Goal: Task Accomplishment & Management: Manage account settings

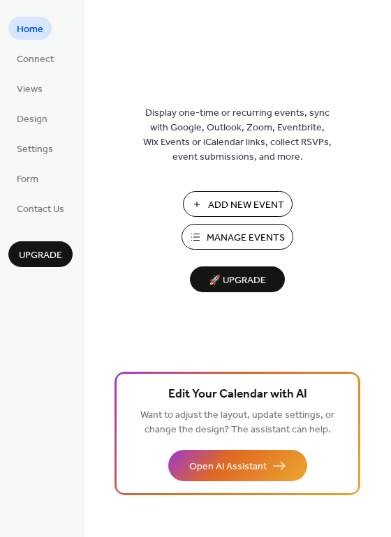
click at [248, 234] on span "Manage Events" at bounding box center [245, 238] width 78 height 15
click at [263, 236] on span "Manage Events" at bounding box center [245, 238] width 78 height 15
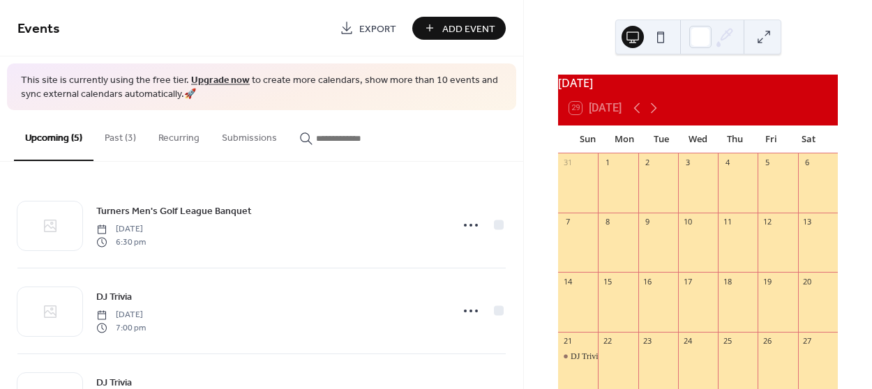
click at [115, 140] on button "Past (3)" at bounding box center [120, 135] width 54 height 50
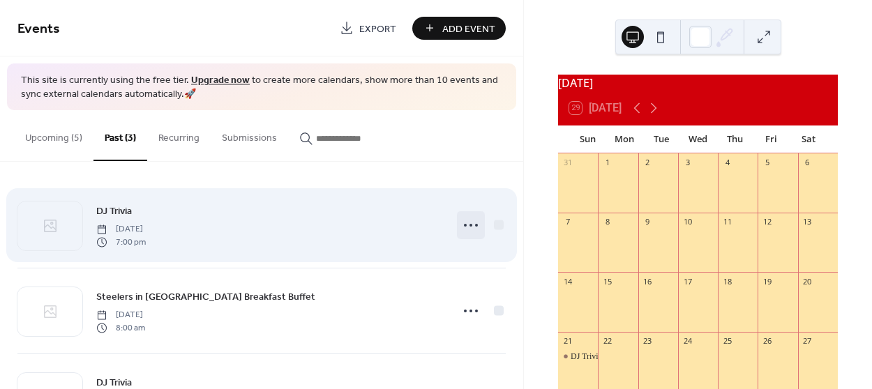
click at [467, 222] on icon at bounding box center [471, 225] width 22 height 22
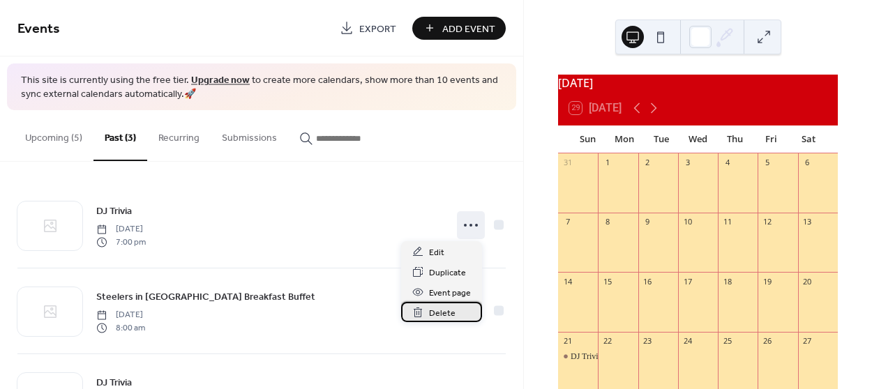
click at [442, 313] on span "Delete" at bounding box center [442, 313] width 27 height 15
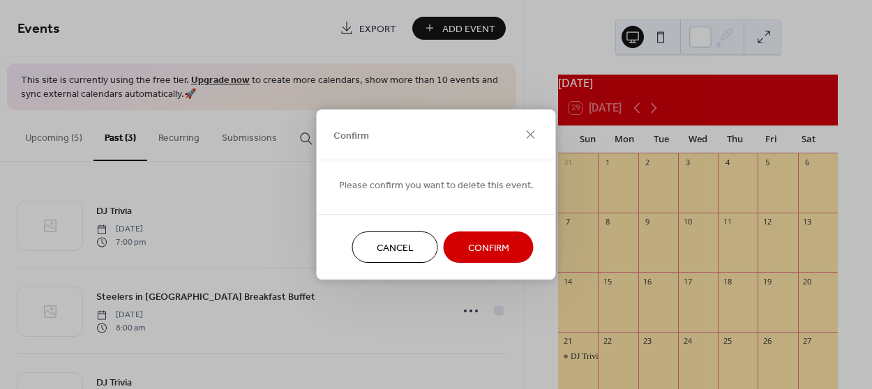
click at [477, 251] on span "Confirm" at bounding box center [488, 248] width 41 height 15
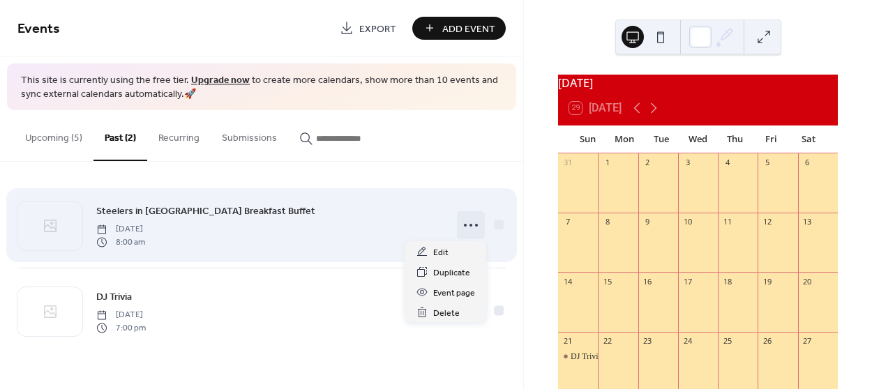
click at [473, 227] on icon at bounding box center [471, 225] width 22 height 22
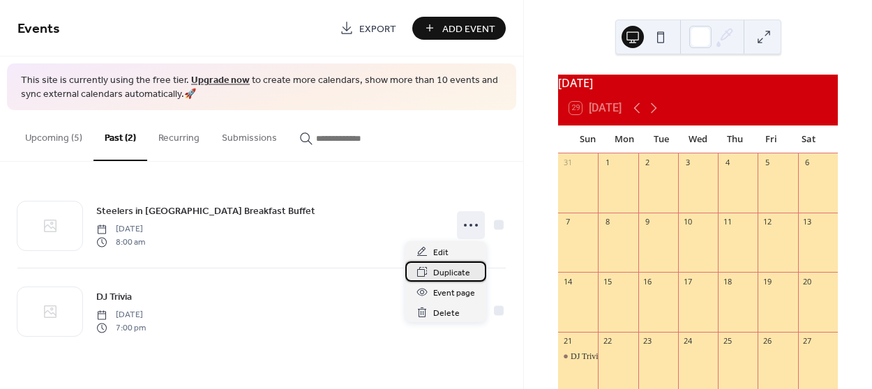
click at [455, 272] on span "Duplicate" at bounding box center [451, 273] width 37 height 15
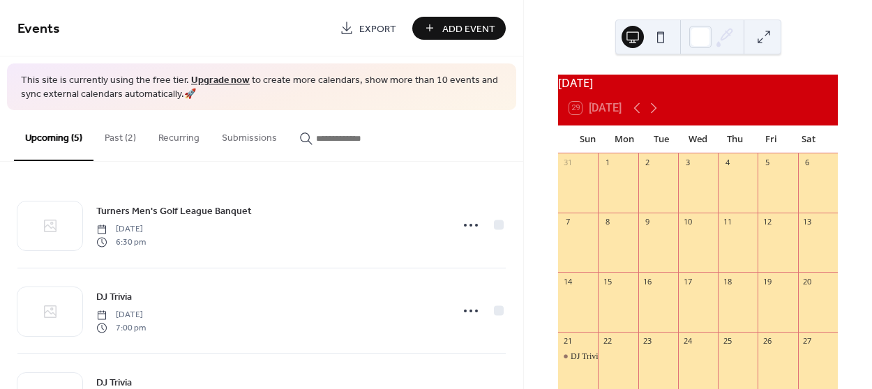
click at [126, 135] on button "Past (2)" at bounding box center [120, 135] width 54 height 50
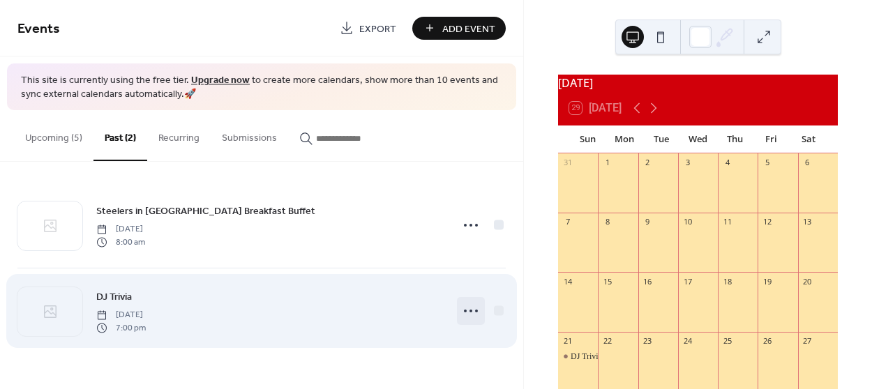
click at [473, 305] on icon at bounding box center [471, 311] width 22 height 22
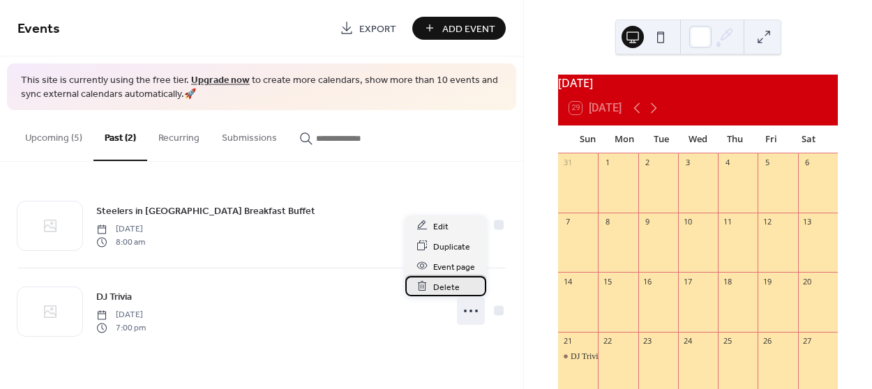
click at [453, 287] on span "Delete" at bounding box center [446, 287] width 27 height 15
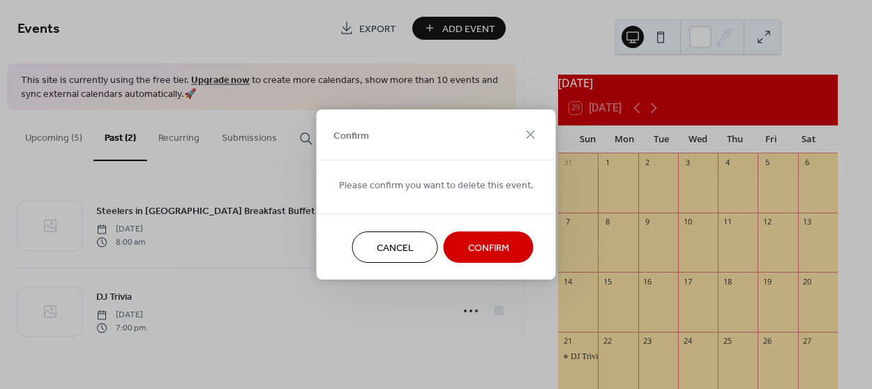
click at [483, 245] on span "Confirm" at bounding box center [488, 248] width 41 height 15
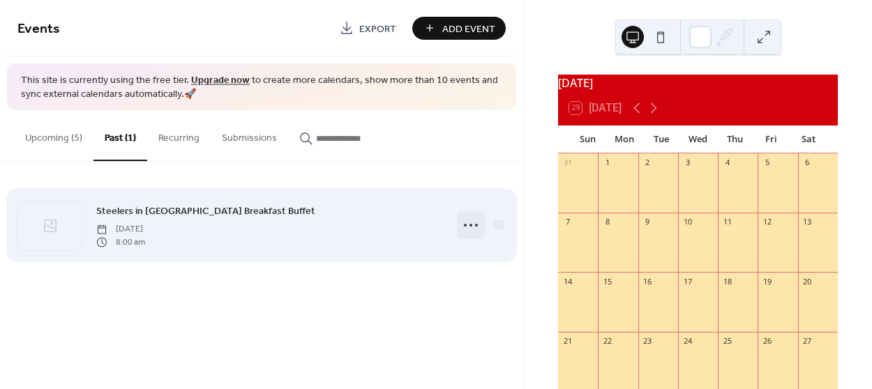
click at [476, 224] on circle at bounding box center [476, 225] width 3 height 3
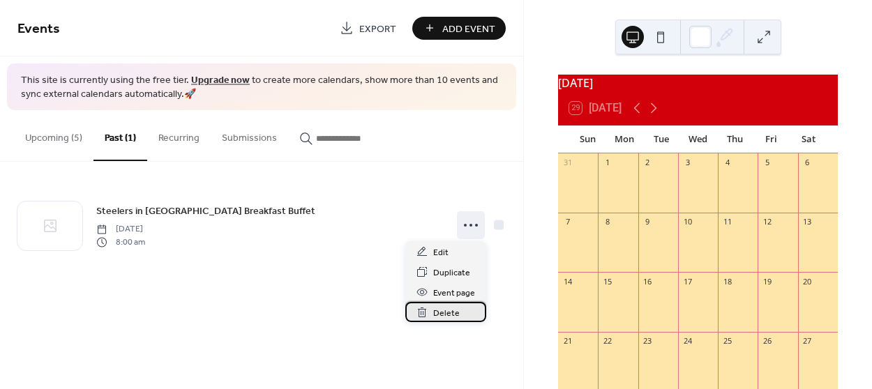
click at [449, 310] on span "Delete" at bounding box center [446, 313] width 27 height 15
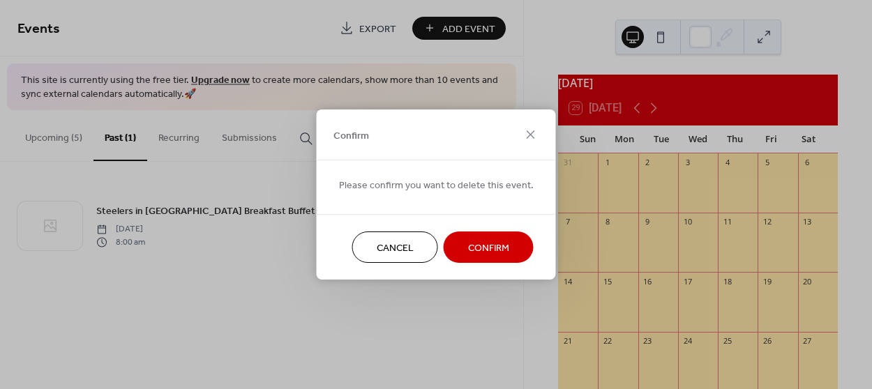
click at [480, 248] on span "Confirm" at bounding box center [488, 248] width 41 height 15
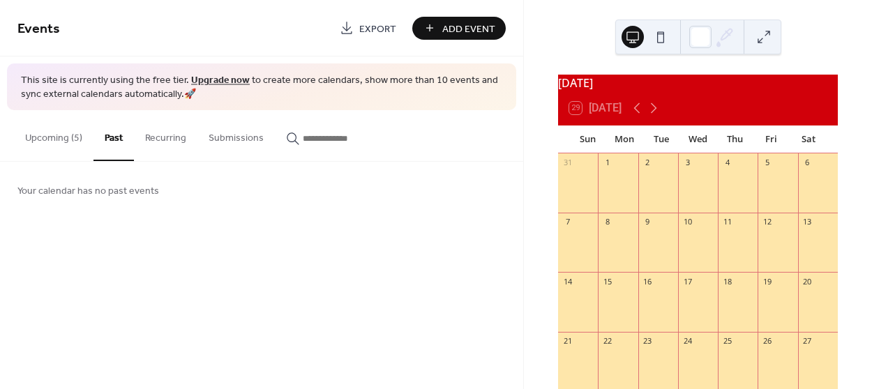
click at [48, 134] on button "Upcoming (5)" at bounding box center [54, 135] width 80 height 50
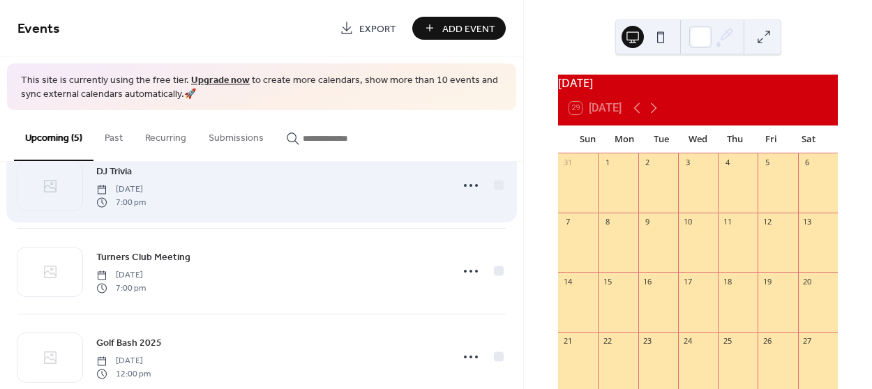
scroll to position [241, 0]
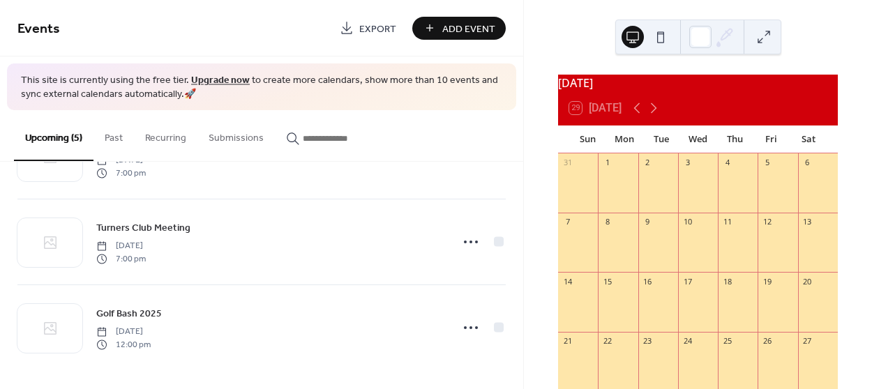
click at [453, 32] on span "Add Event" at bounding box center [468, 29] width 53 height 15
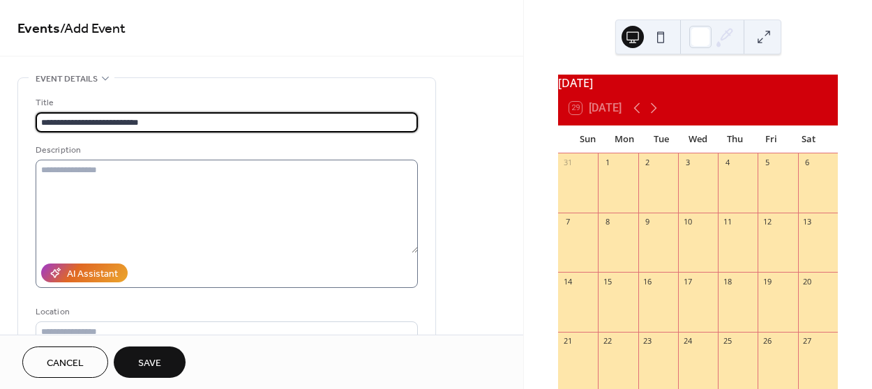
type input "**********"
click at [142, 174] on textarea at bounding box center [227, 206] width 382 height 93
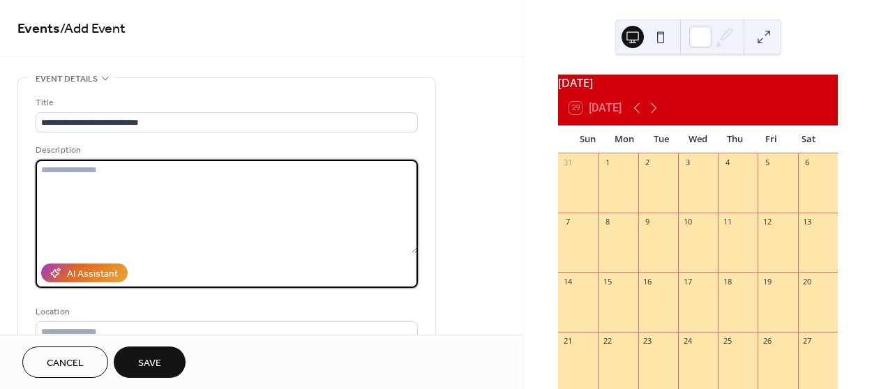
scroll to position [211, 0]
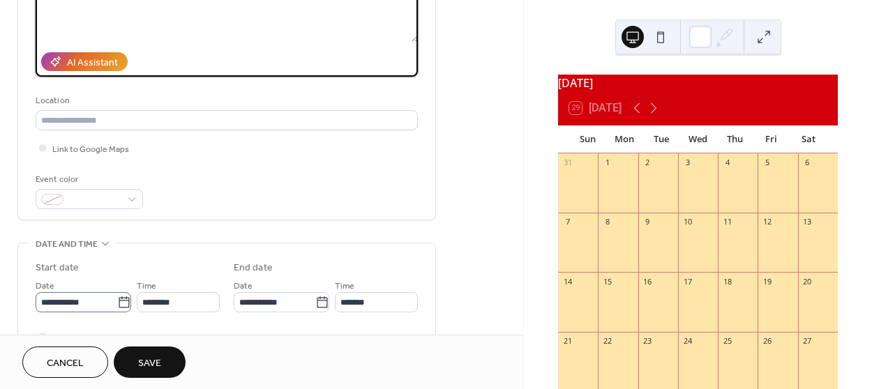
click at [119, 300] on icon at bounding box center [124, 303] width 14 height 14
click at [117, 300] on input "**********" at bounding box center [77, 302] width 82 height 20
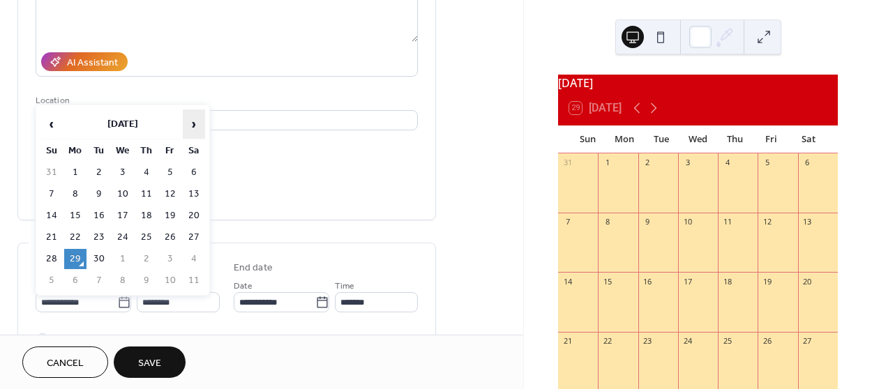
click at [199, 123] on span "›" at bounding box center [193, 124] width 21 height 28
click at [196, 127] on span "›" at bounding box center [193, 124] width 21 height 28
click at [54, 235] on td "16" at bounding box center [51, 237] width 22 height 20
type input "**********"
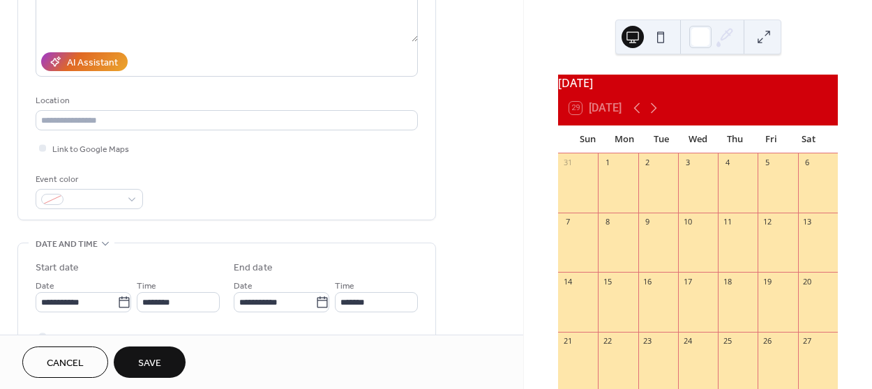
scroll to position [422, 0]
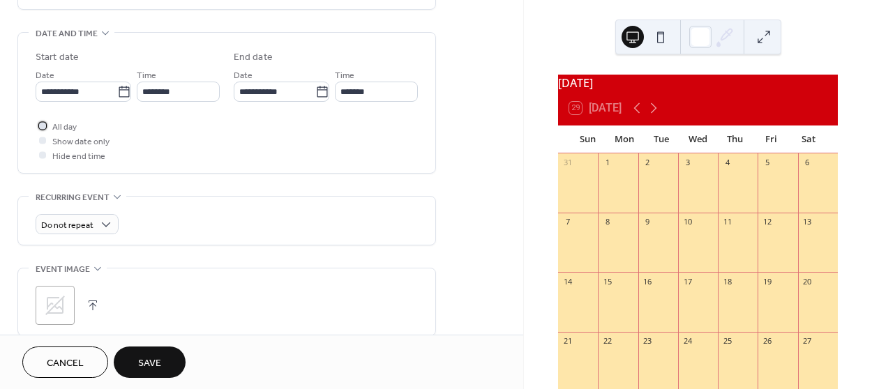
click at [43, 123] on div at bounding box center [42, 125] width 7 height 7
click at [160, 359] on span "Save" at bounding box center [149, 363] width 23 height 15
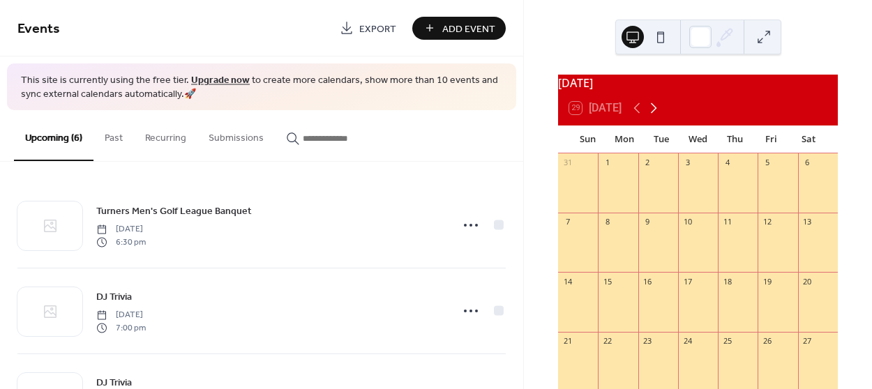
click at [659, 116] on icon at bounding box center [653, 108] width 17 height 17
click at [654, 114] on icon at bounding box center [654, 108] width 6 height 10
